Goal: Information Seeking & Learning: Learn about a topic

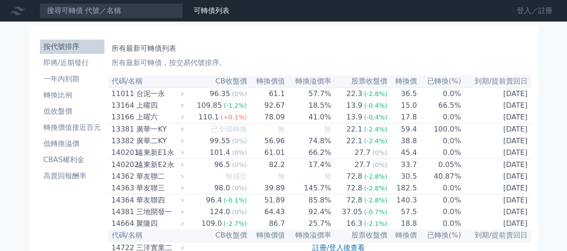
click at [523, 13] on link "登入／註冊" at bounding box center [535, 11] width 50 height 14
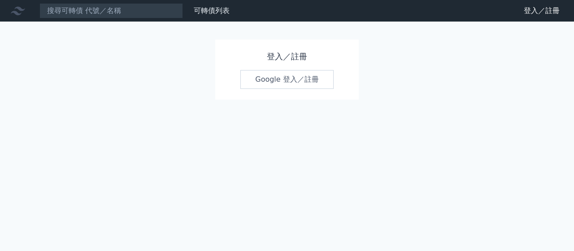
click at [275, 79] on link "Google 登入／註冊" at bounding box center [286, 79] width 93 height 19
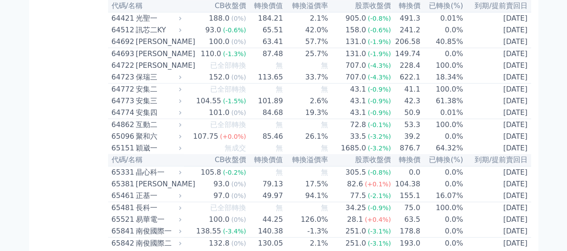
scroll to position [3660, 0]
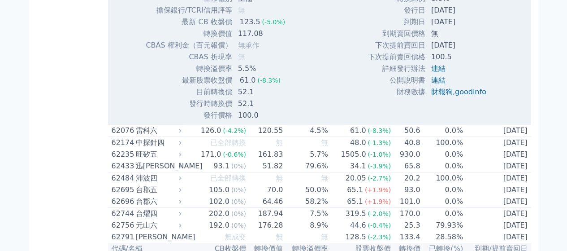
scroll to position [3765, 0]
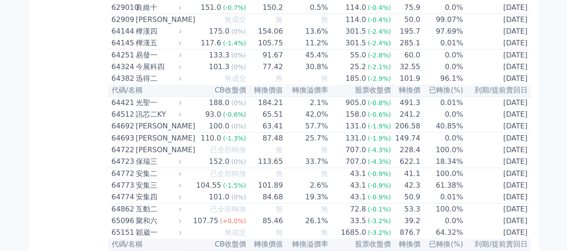
scroll to position [3974, 0]
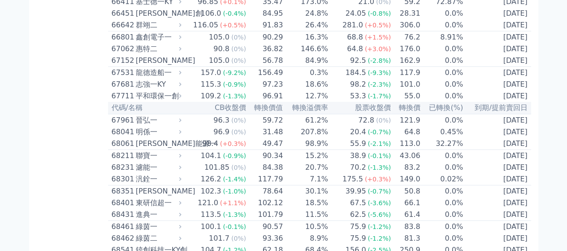
scroll to position [4706, 0]
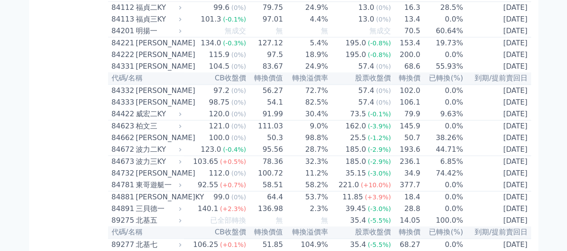
scroll to position [5648, 0]
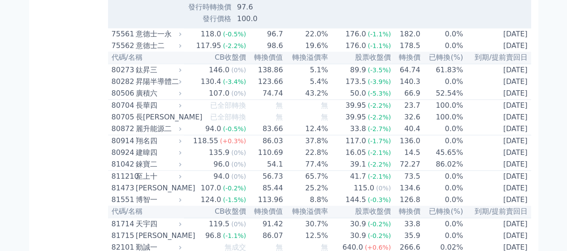
scroll to position [5752, 0]
